Goal: Information Seeking & Learning: Find specific fact

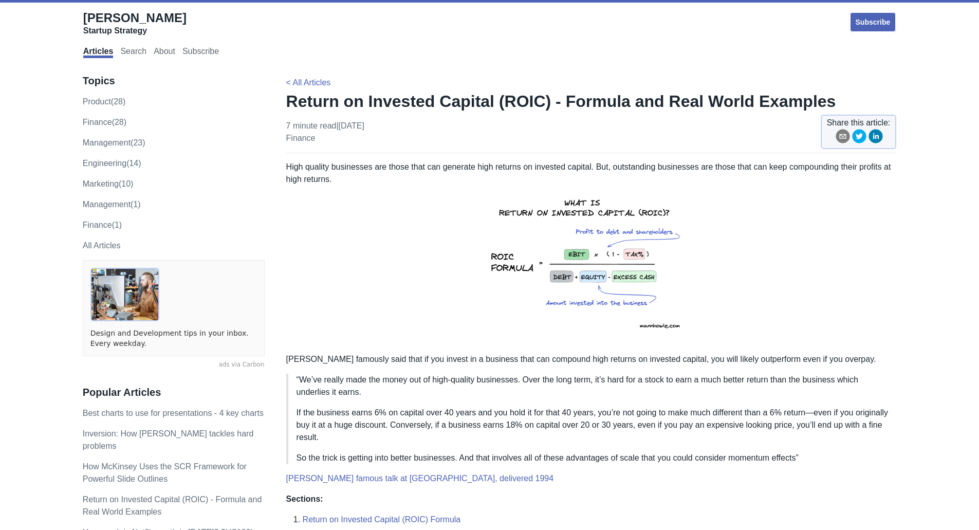
scroll to position [60, 0]
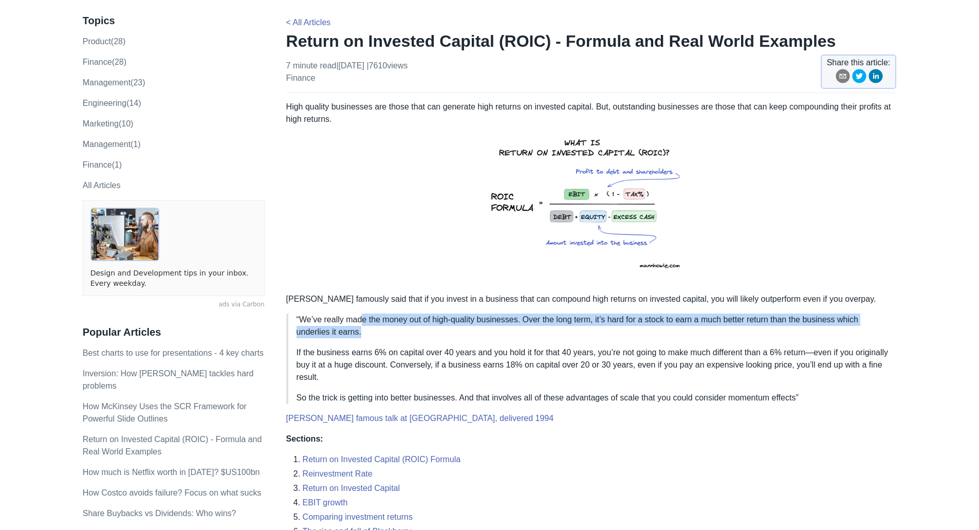
drag, startPoint x: 382, startPoint y: 335, endPoint x: 362, endPoint y: 321, distance: 24.4
click at [362, 321] on p "“We’ve really made the money out of high-quality businesses. Over the long term…" at bounding box center [593, 326] width 592 height 25
drag, startPoint x: 363, startPoint y: 334, endPoint x: 344, endPoint y: 323, distance: 21.4
click at [344, 323] on p "“We’ve really made the money out of high-quality businesses. Over the long term…" at bounding box center [593, 326] width 592 height 25
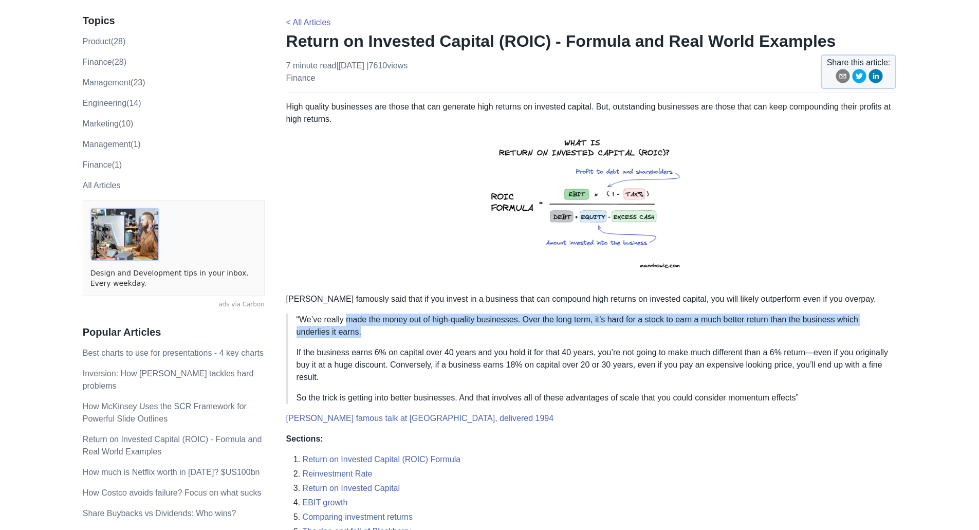
click at [344, 323] on p "“We’ve really made the money out of high-quality businesses. Over the long term…" at bounding box center [593, 326] width 592 height 25
drag, startPoint x: 362, startPoint y: 333, endPoint x: 302, endPoint y: 318, distance: 62.1
click at [302, 318] on p "“We’ve really made the money out of high-quality businesses. Over the long term…" at bounding box center [593, 326] width 592 height 25
copy p "We’ve really made the money out of high-quality businesses. Over the long term,…"
